Goal: Task Accomplishment & Management: Use online tool/utility

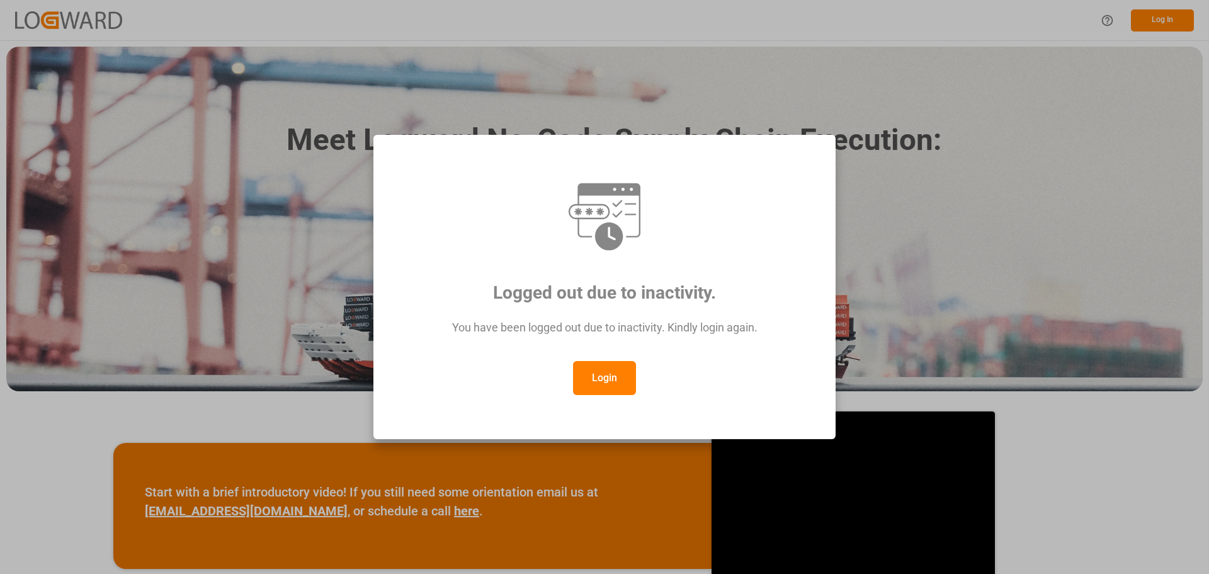
click at [590, 376] on button "Login" at bounding box center [604, 378] width 63 height 34
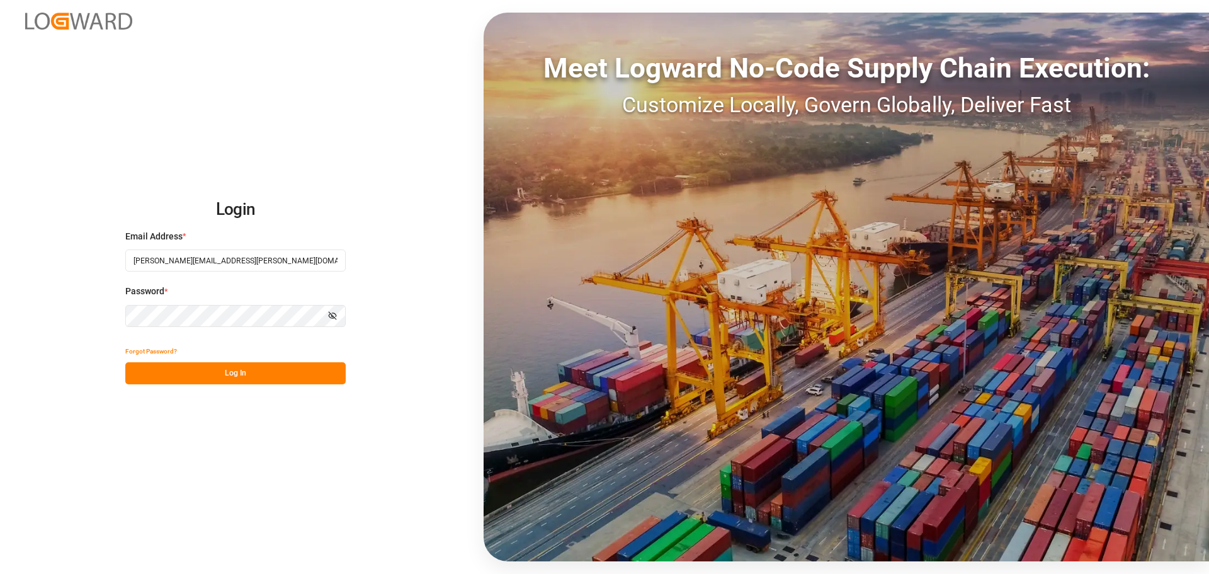
click at [259, 372] on button "Log In" at bounding box center [235, 373] width 220 height 22
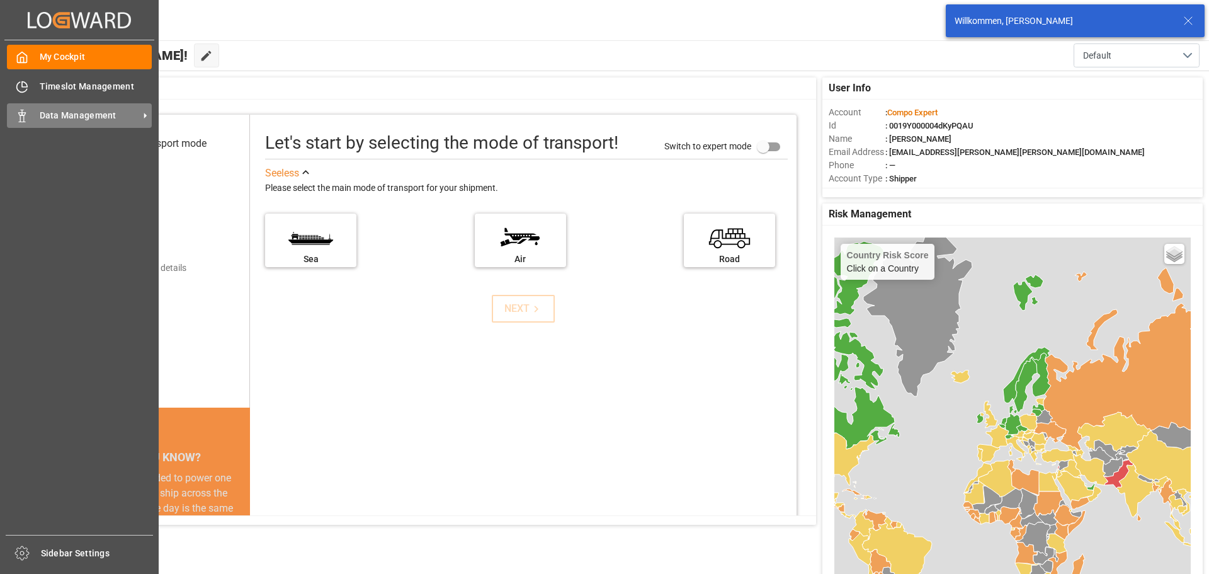
click at [40, 111] on span "Data Management" at bounding box center [89, 115] width 99 height 13
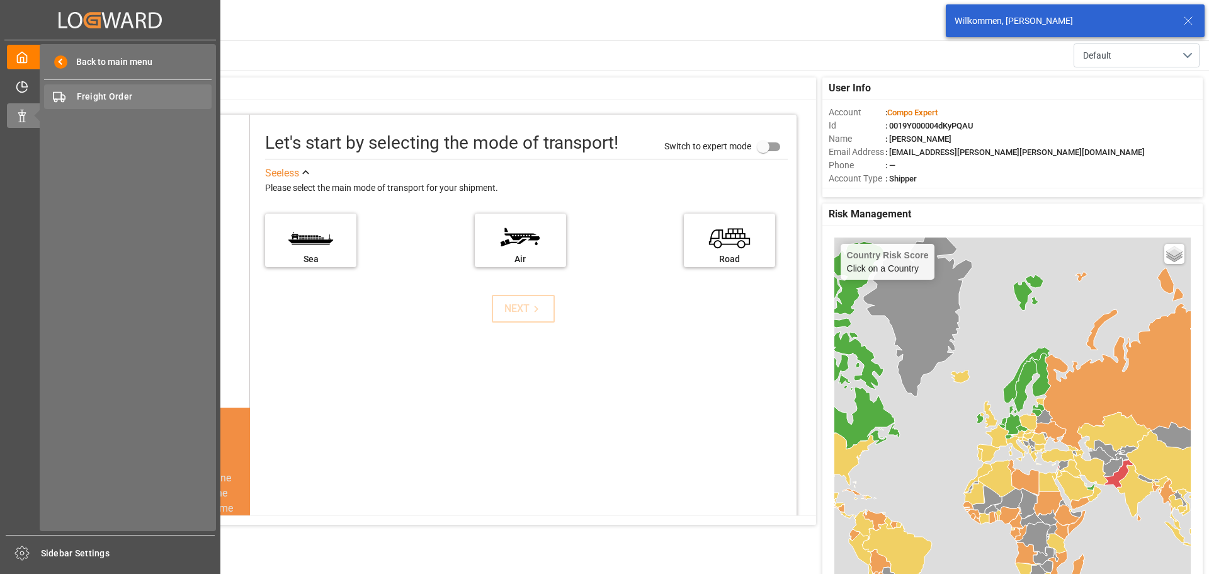
click at [99, 93] on span "Freight Order" at bounding box center [144, 96] width 135 height 13
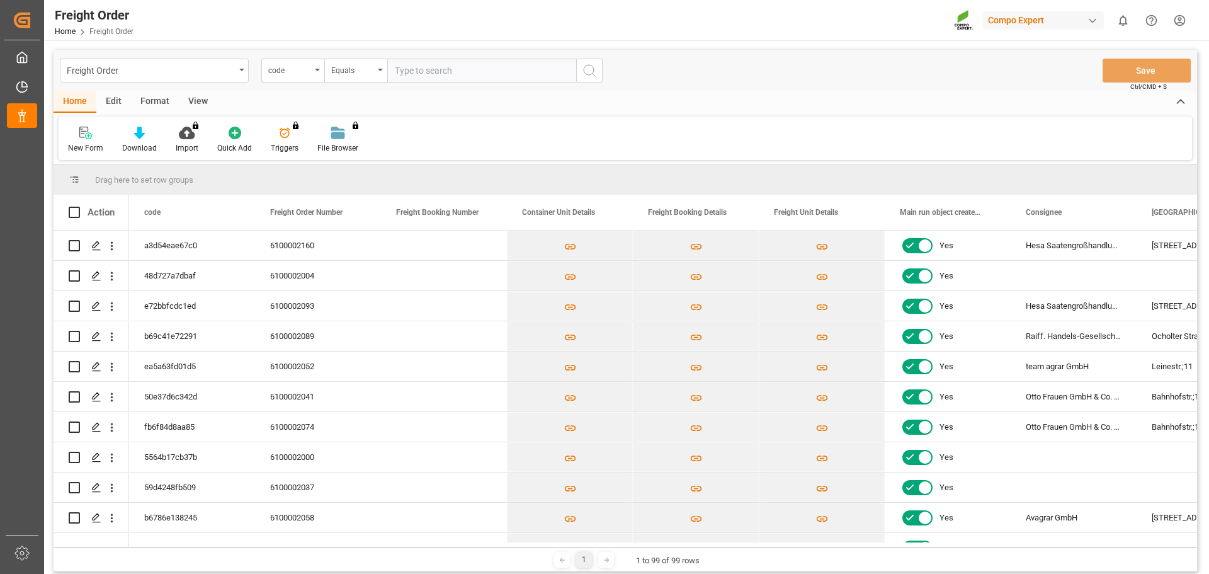
click at [717, 138] on div "New Form Download Import You don't have permission for this feature. Contact ad…" at bounding box center [625, 137] width 1133 height 43
click at [720, 95] on div "Home Edit Format View" at bounding box center [626, 101] width 1144 height 21
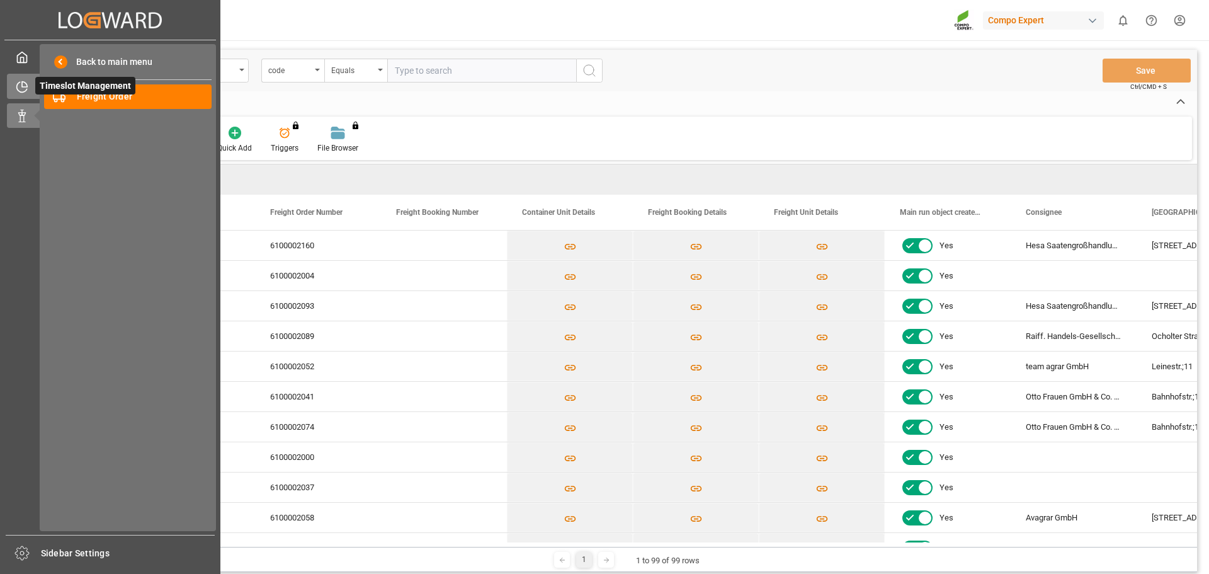
click at [25, 90] on icon at bounding box center [22, 87] width 13 height 13
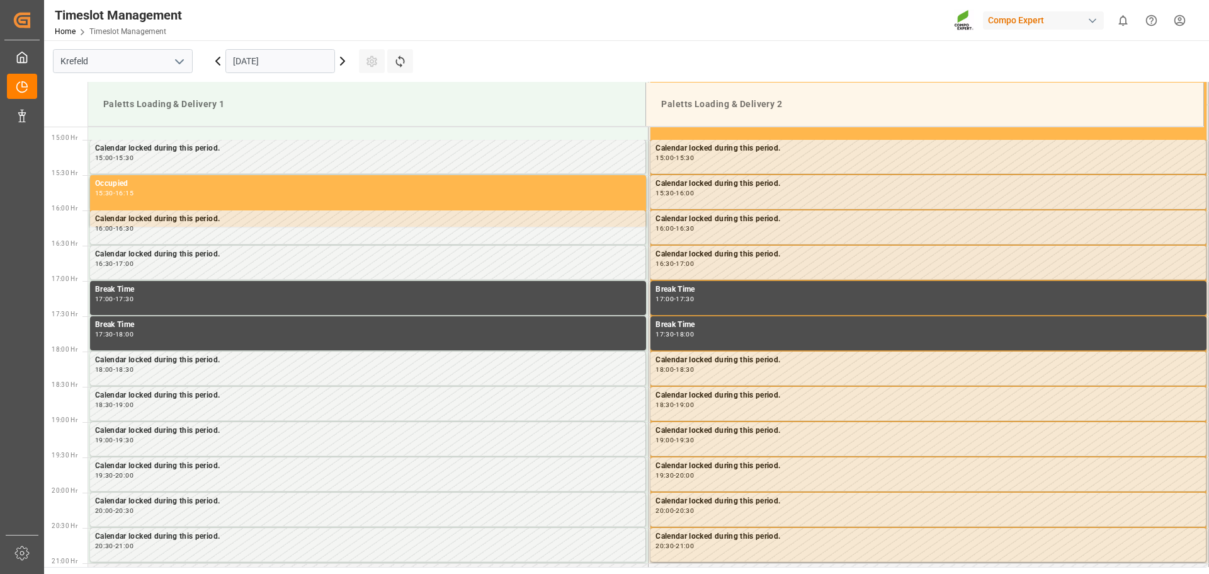
scroll to position [1050, 0]
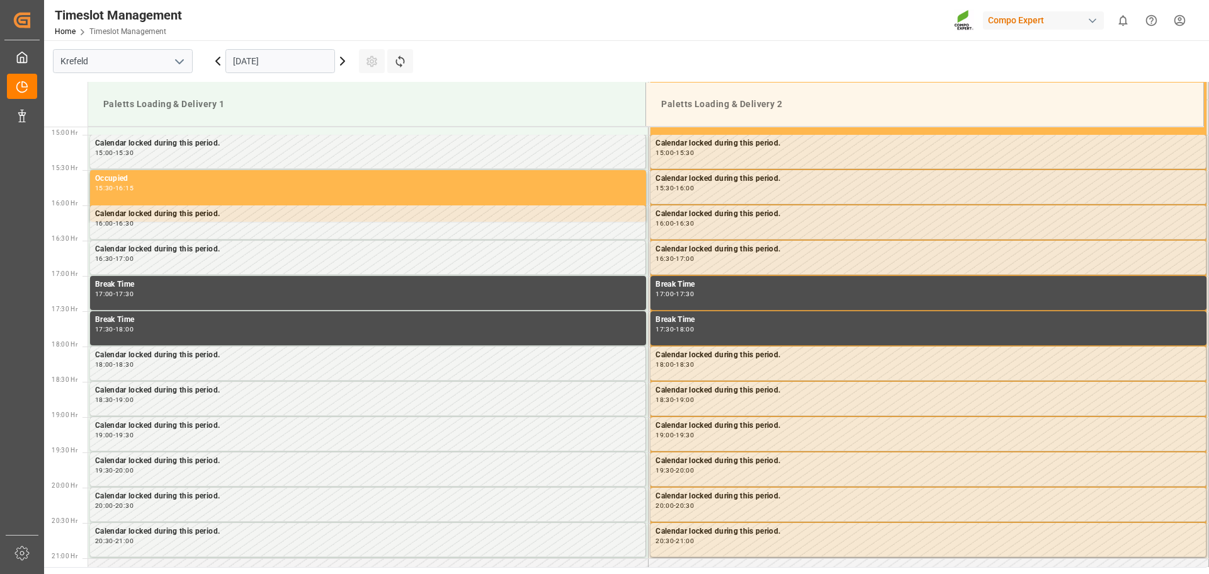
click at [343, 61] on icon at bounding box center [342, 61] width 15 height 15
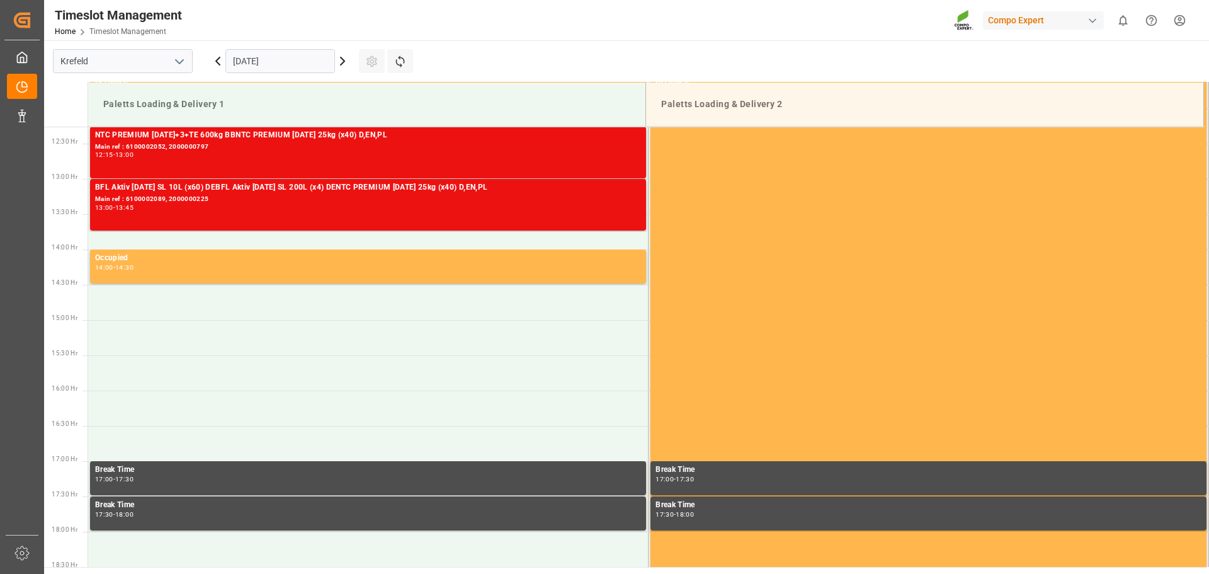
scroll to position [609, 0]
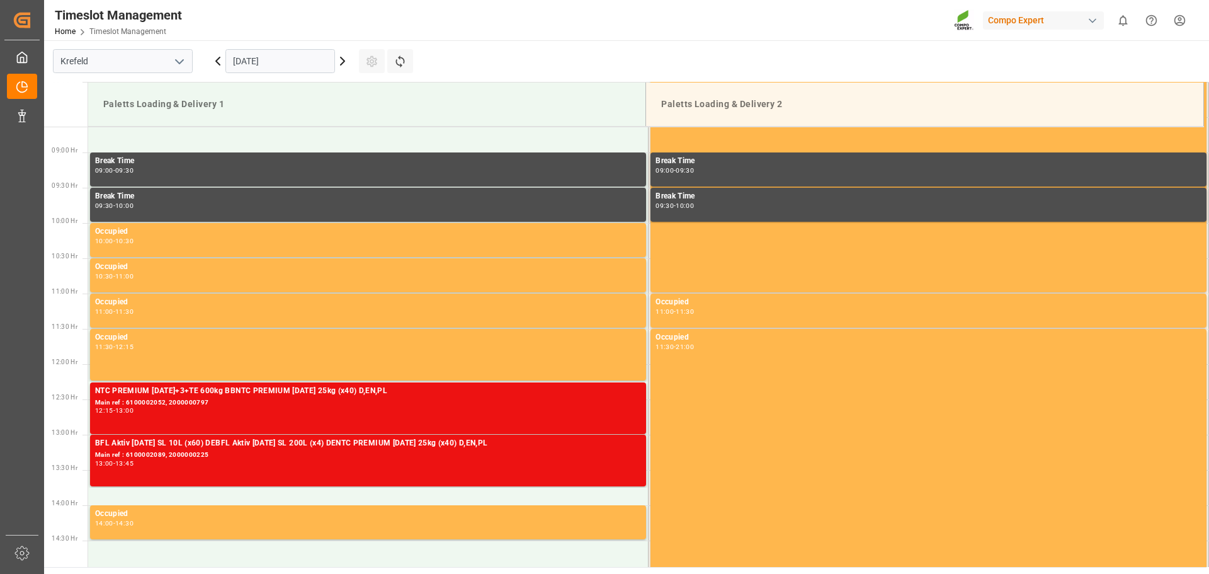
click at [341, 58] on icon at bounding box center [343, 61] width 4 height 8
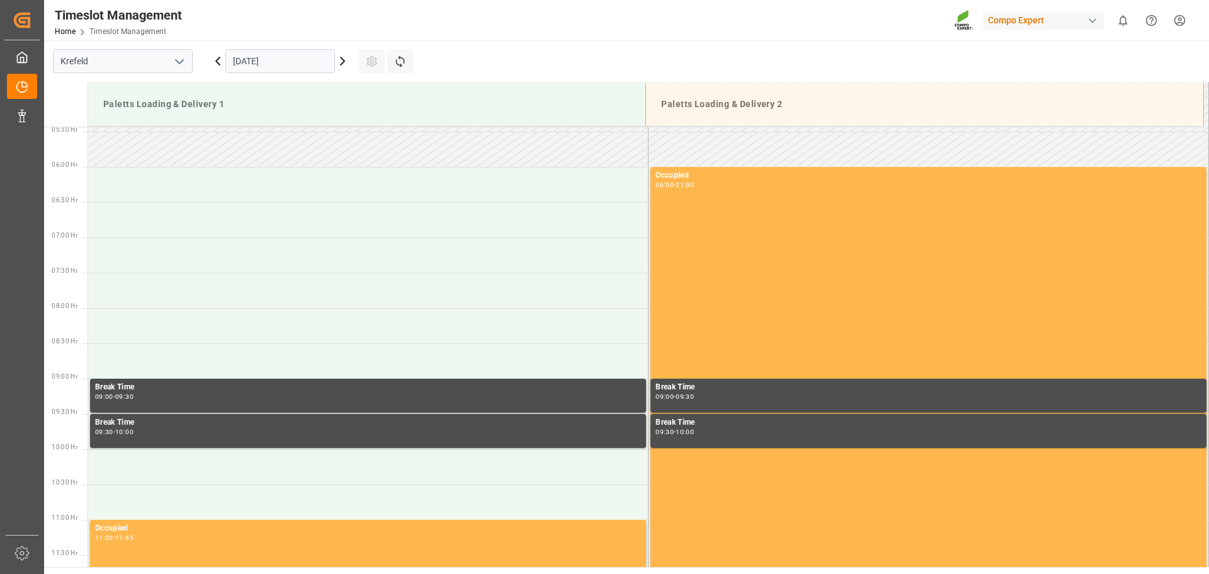
scroll to position [497, 0]
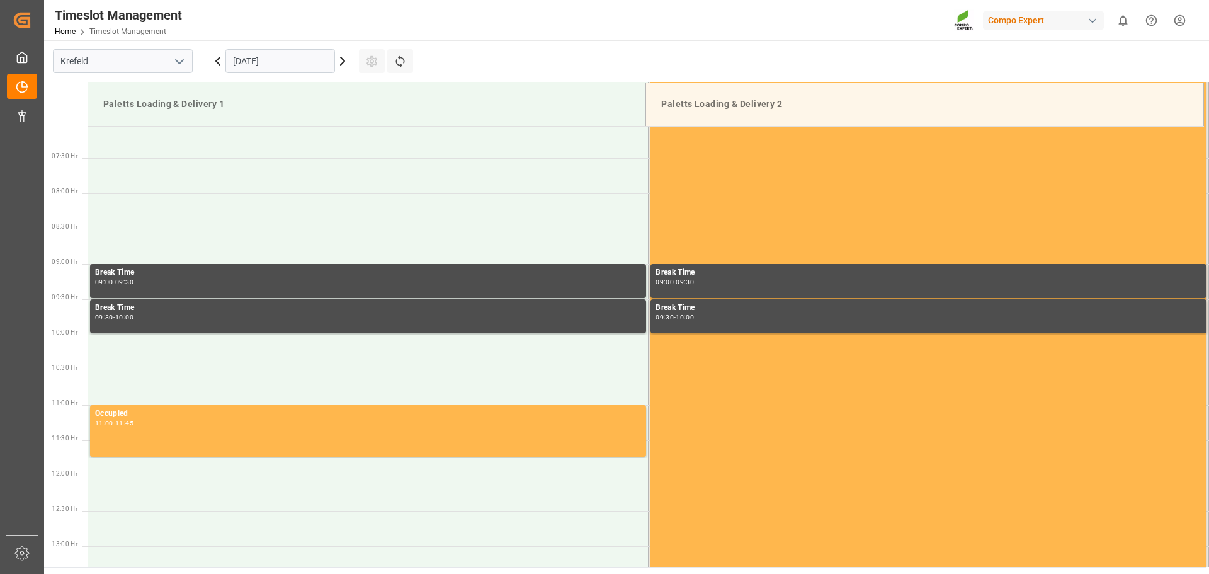
click at [344, 65] on icon at bounding box center [342, 61] width 15 height 15
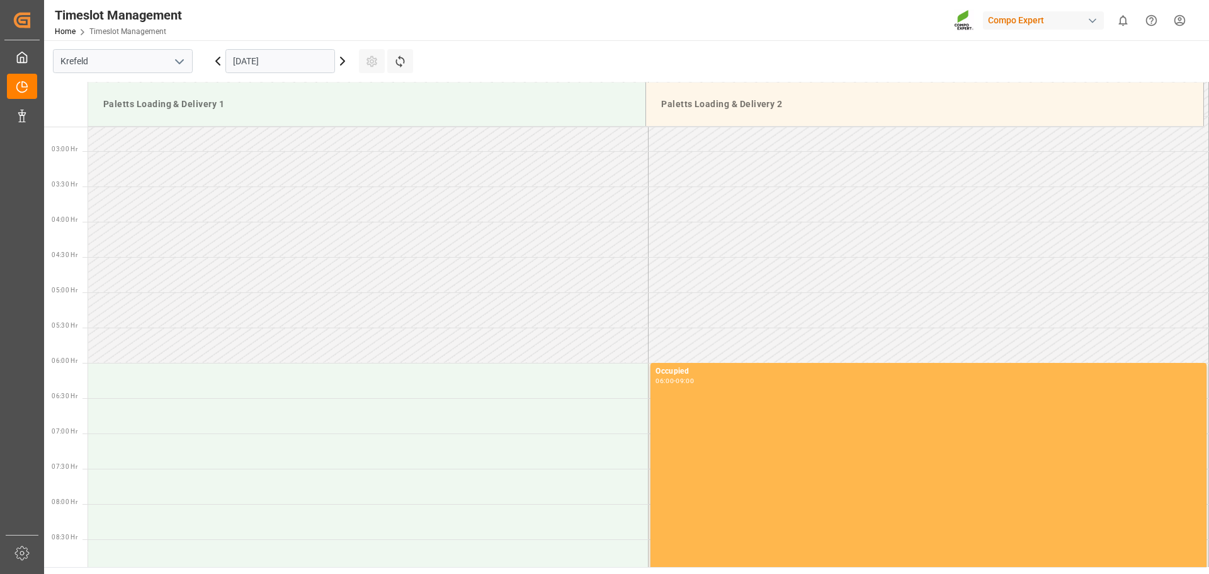
scroll to position [434, 0]
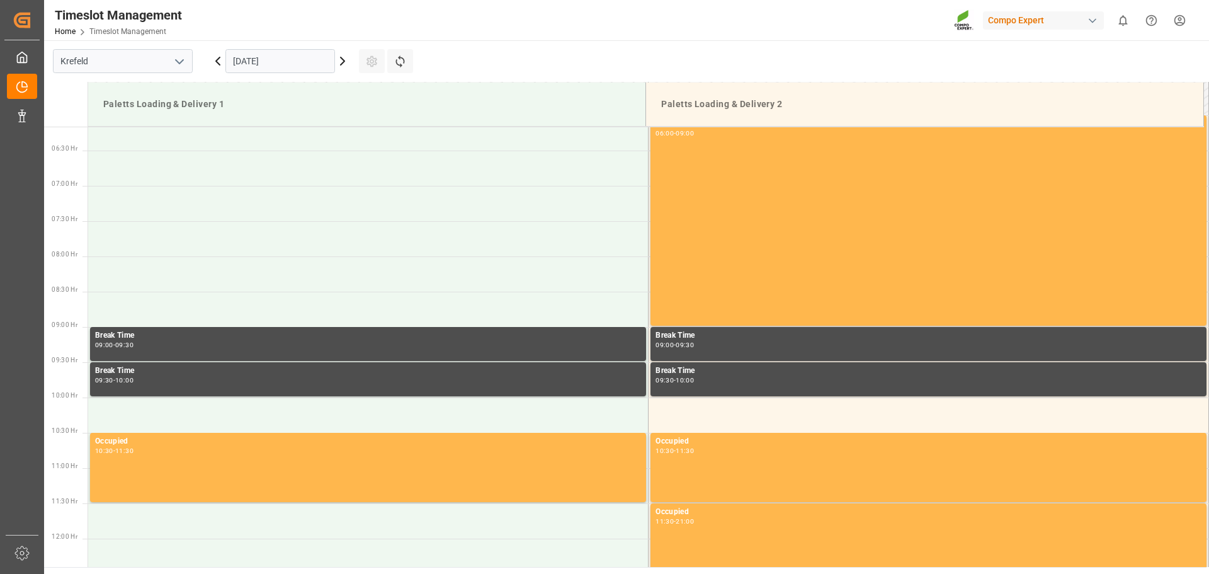
click at [722, 42] on main "[GEOGRAPHIC_DATA] [DATE] Settings Refresh Time Slots Paletts Loading & Delivery…" at bounding box center [625, 303] width 1162 height 526
click at [398, 65] on icon at bounding box center [399, 61] width 9 height 12
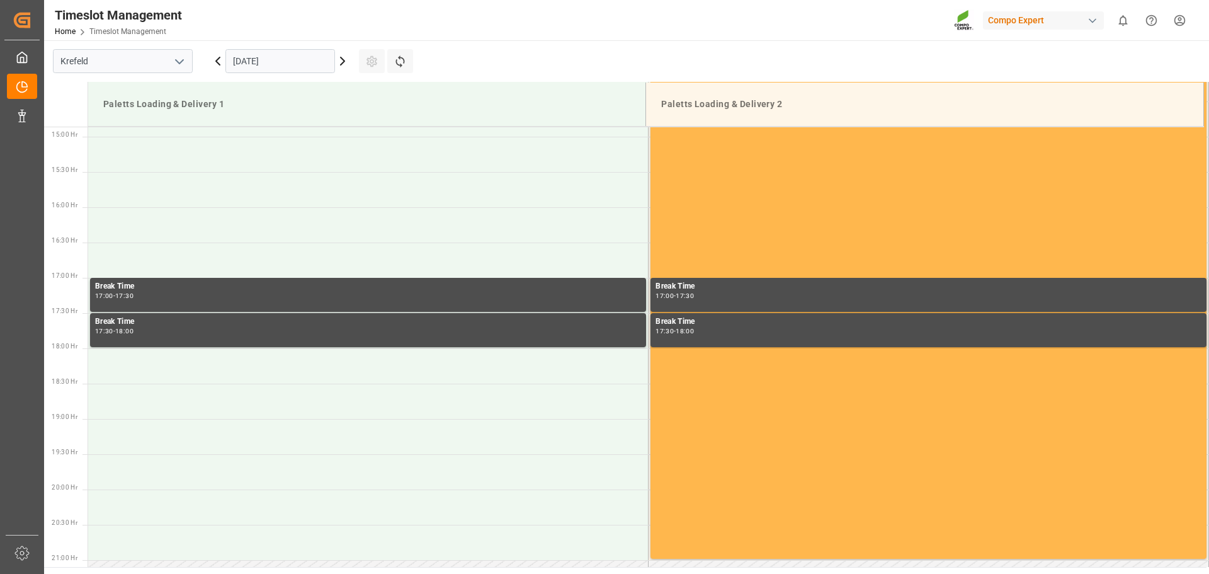
scroll to position [1050, 0]
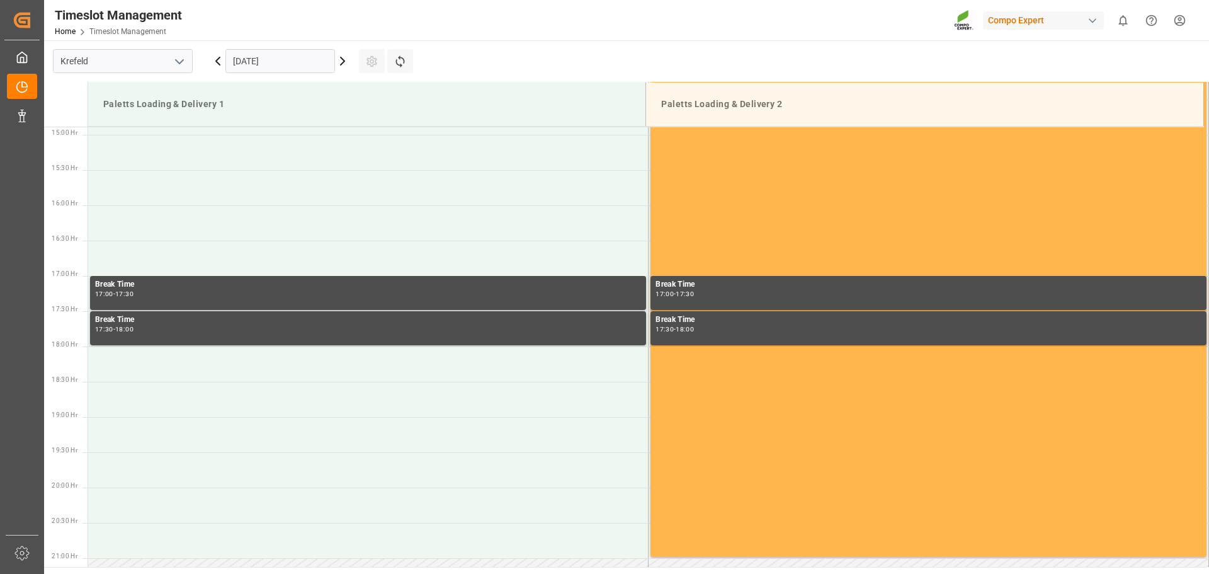
click at [756, 52] on main "[GEOGRAPHIC_DATA] [DATE] Settings Refresh Time Slots Paletts Loading & Delivery…" at bounding box center [625, 303] width 1162 height 526
click at [1182, 17] on html "Created by potrace 1.15, written by [PERSON_NAME] [DATE]-[DATE] Created by potr…" at bounding box center [604, 287] width 1209 height 574
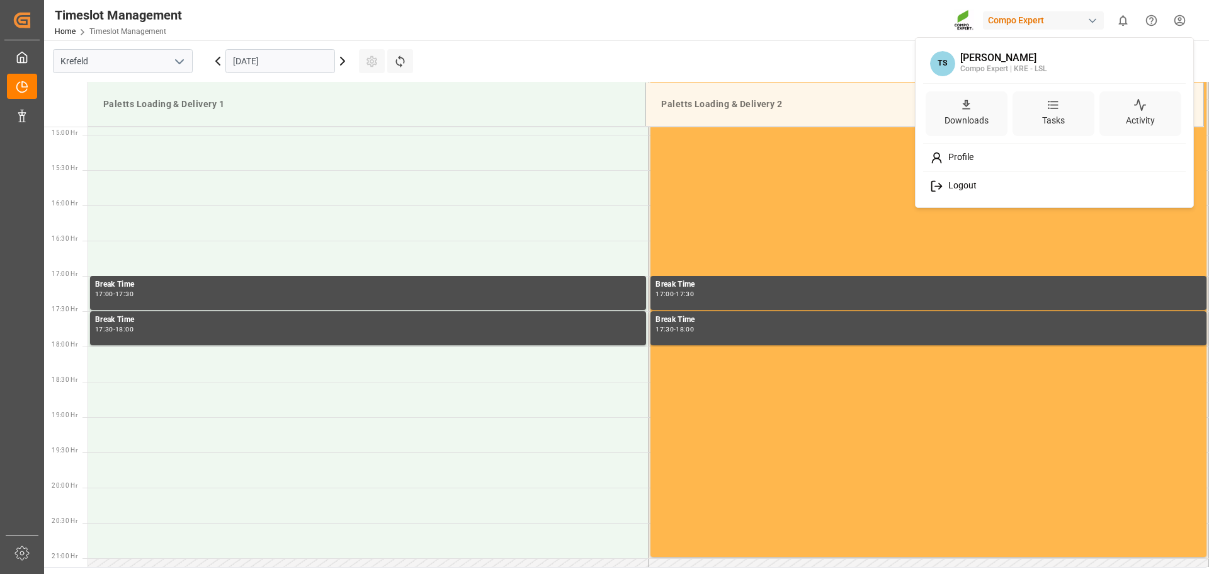
click at [931, 188] on icon at bounding box center [932, 186] width 3 height 10
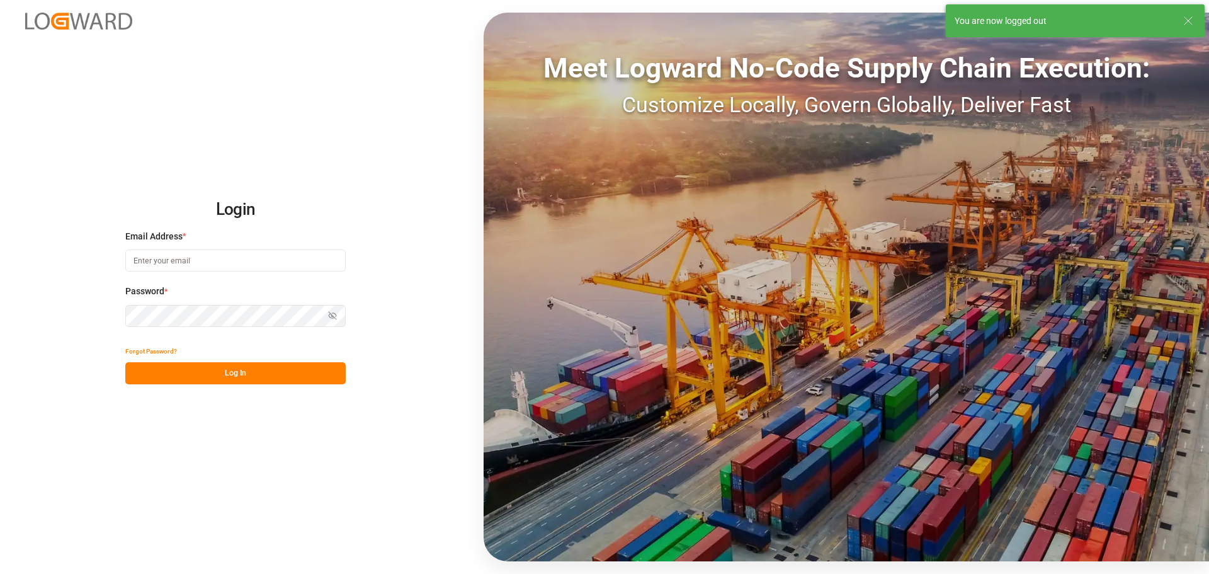
type input "[PERSON_NAME][EMAIL_ADDRESS][PERSON_NAME][DOMAIN_NAME]"
